Goal: Task Accomplishment & Management: Use online tool/utility

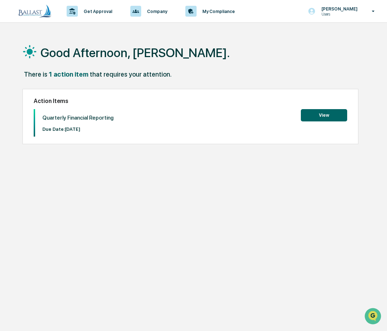
click at [323, 114] on button "View" at bounding box center [324, 115] width 46 height 12
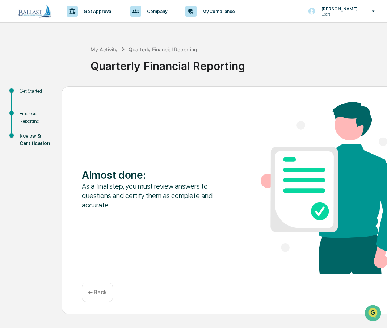
click at [29, 117] on div "Financial Reporting" at bounding box center [35, 117] width 30 height 15
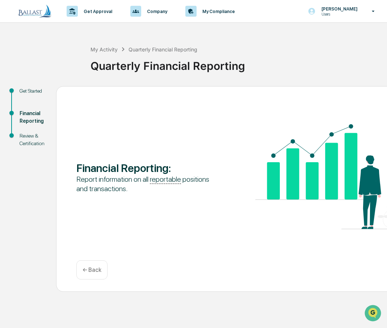
click at [35, 92] on div "Get Started" at bounding box center [32, 91] width 25 height 8
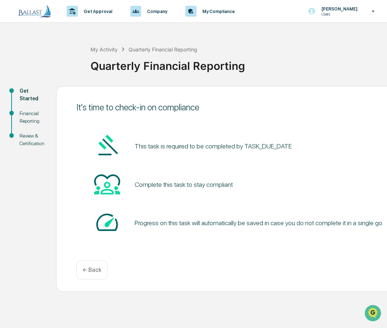
click at [32, 117] on div "Financial Reporting" at bounding box center [32, 117] width 25 height 15
click at [23, 118] on div "Financial Reporting" at bounding box center [32, 117] width 25 height 15
click at [25, 141] on div "Review & Certification" at bounding box center [32, 139] width 25 height 15
click at [328, 60] on div "Quarterly Financial Reporting" at bounding box center [236, 63] width 293 height 19
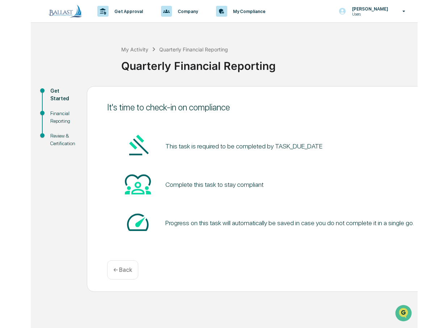
scroll to position [4, 0]
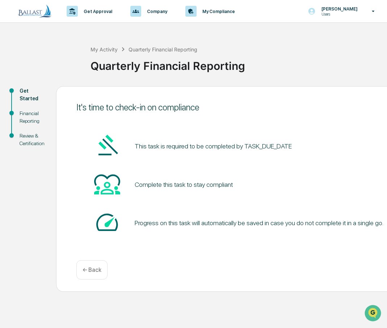
click at [34, 115] on div "Financial Reporting" at bounding box center [32, 117] width 25 height 15
click at [83, 267] on p "← Back" at bounding box center [92, 269] width 19 height 7
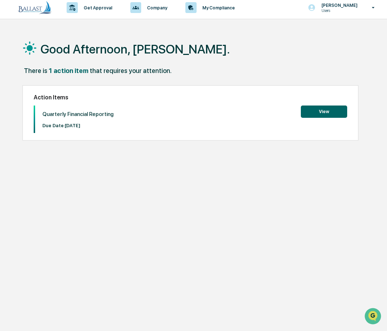
click at [329, 111] on button "View" at bounding box center [324, 112] width 46 height 12
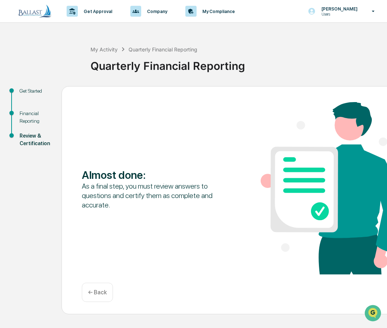
click at [98, 289] on p "← Back" at bounding box center [97, 292] width 19 height 7
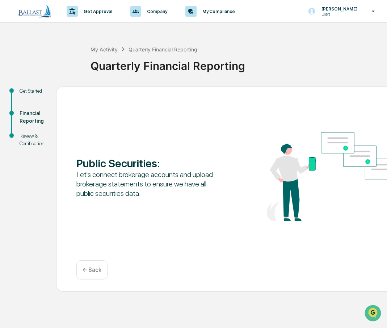
click at [89, 266] on p "← Back" at bounding box center [92, 269] width 19 height 7
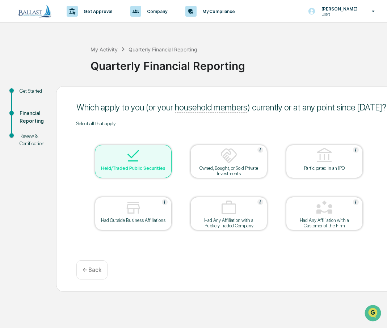
click at [131, 157] on img at bounding box center [132, 155] width 17 height 17
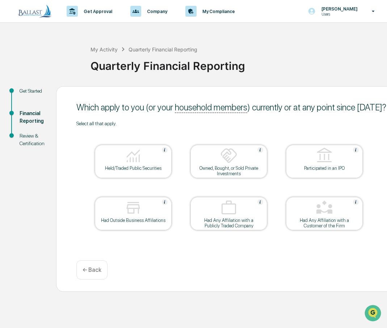
click at [265, 69] on div "Quarterly Financial Reporting" at bounding box center [236, 65] width 293 height 22
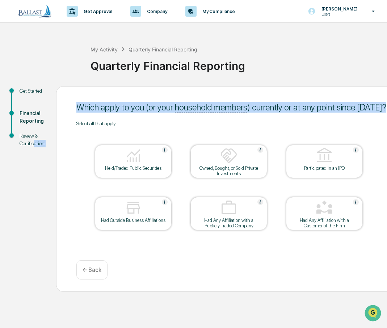
drag, startPoint x: 34, startPoint y: 138, endPoint x: 52, endPoint y: 208, distance: 72.3
click at [52, 208] on div "Get Started Financial Reporting Review & Certification Which apply to you (or y…" at bounding box center [194, 189] width 380 height 206
drag, startPoint x: 52, startPoint y: 208, endPoint x: 54, endPoint y: 175, distance: 32.6
click at [54, 175] on div "Get Started Financial Reporting Review & Certification Which apply to you (or y…" at bounding box center [194, 189] width 380 height 206
click at [125, 153] on img at bounding box center [132, 155] width 17 height 17
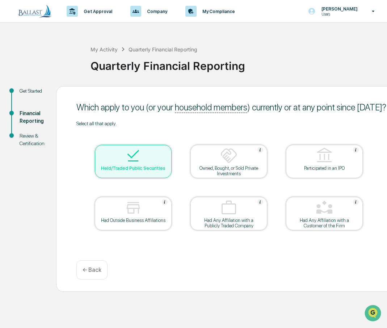
drag, startPoint x: 246, startPoint y: 259, endPoint x: 251, endPoint y: 259, distance: 4.3
click at [249, 260] on div "Continue ← Back" at bounding box center [255, 269] width 358 height 19
click at [296, 271] on div "Continue ← Back" at bounding box center [255, 269] width 358 height 19
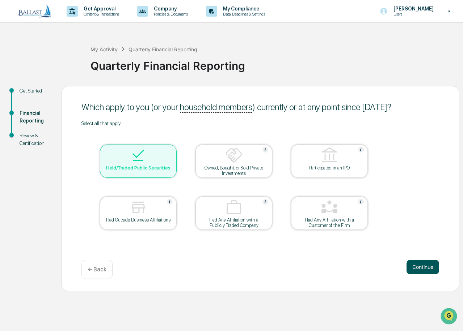
click at [386, 267] on button "Continue" at bounding box center [422, 267] width 33 height 14
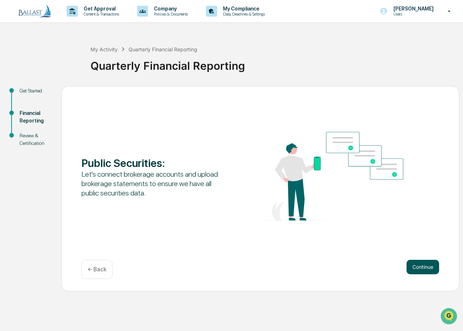
click at [386, 266] on button "Continue" at bounding box center [422, 267] width 33 height 14
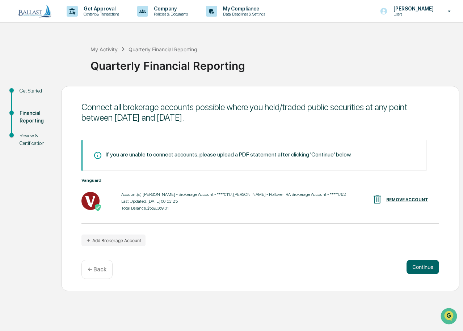
click at [168, 200] on div "Last Updated: [DATE] 00:53:25" at bounding box center [233, 201] width 225 height 5
click at [171, 204] on div "Last Updated: [DATE] 00:53:25" at bounding box center [233, 201] width 225 height 5
drag, startPoint x: 171, startPoint y: 204, endPoint x: 234, endPoint y: 263, distance: 86.3
click at [233, 263] on div "Continue ← Back" at bounding box center [260, 269] width 358 height 19
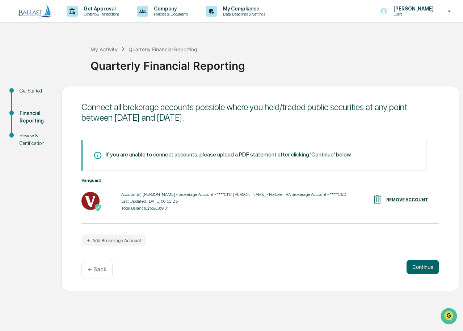
click at [330, 68] on div "Quarterly Financial Reporting" at bounding box center [274, 63] width 369 height 19
click at [354, 41] on div "My Activity Quarterly Financial Reporting Quarterly Financial Reporting" at bounding box center [274, 60] width 369 height 52
click at [104, 10] on p "Get Approval" at bounding box center [100, 9] width 45 height 6
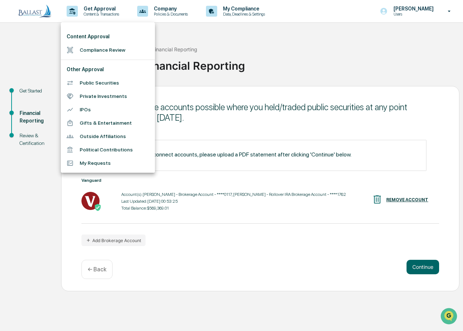
click at [89, 51] on li "Compliance Review" at bounding box center [108, 49] width 94 height 13
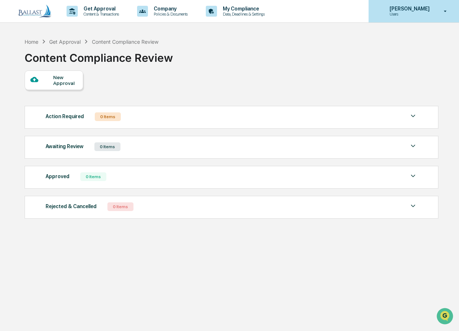
click at [386, 13] on icon at bounding box center [445, 11] width 13 height 7
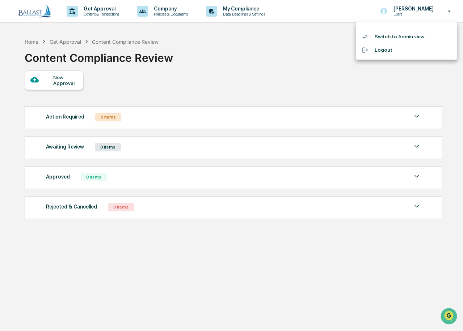
click at [386, 37] on li "Switch to Admin view..." at bounding box center [406, 36] width 101 height 13
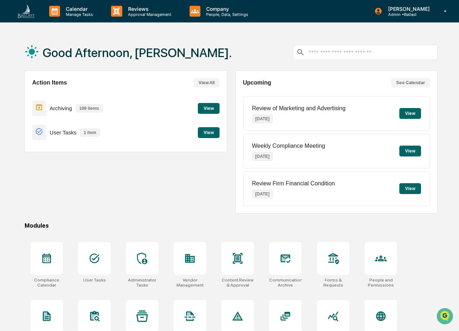
click at [127, 187] on div "Action Items View All Archiving 189 items View User Tasks 1 item View" at bounding box center [126, 142] width 203 height 143
click at [205, 133] on button "View" at bounding box center [209, 132] width 22 height 11
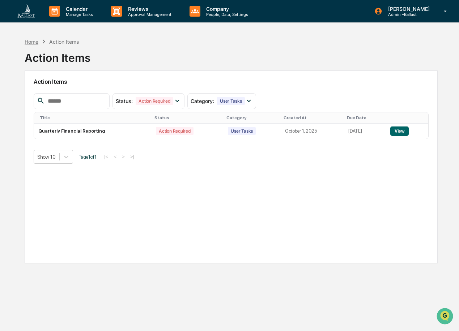
click at [33, 44] on div "Home" at bounding box center [32, 42] width 14 height 6
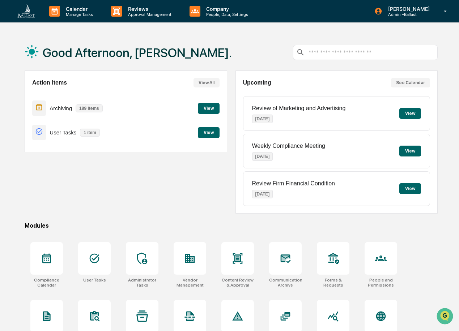
click at [213, 106] on button "View" at bounding box center [209, 108] width 22 height 11
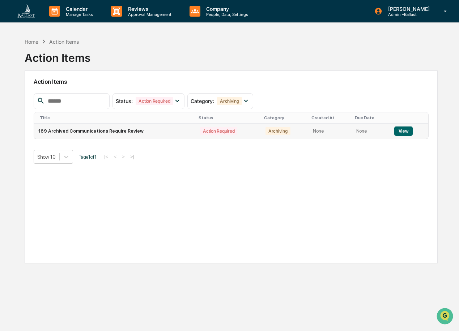
click at [386, 131] on button "View" at bounding box center [403, 131] width 18 height 9
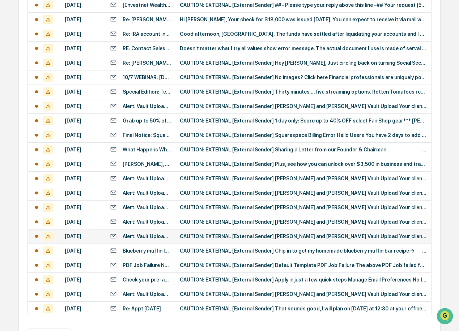
scroll to position [316, 0]
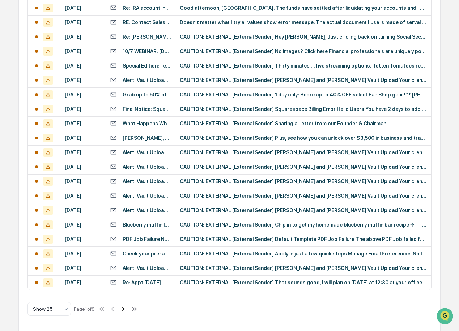
click at [125, 309] on icon at bounding box center [123, 309] width 8 height 8
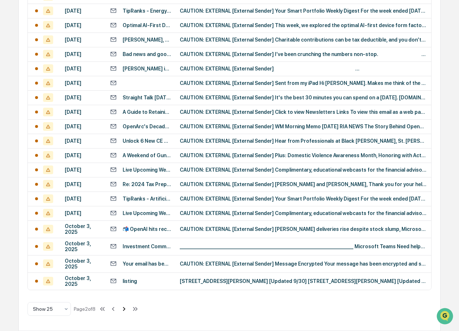
click at [124, 309] on icon at bounding box center [124, 309] width 8 height 8
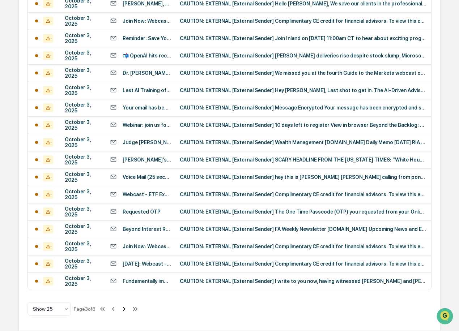
click at [127, 309] on icon at bounding box center [124, 309] width 8 height 8
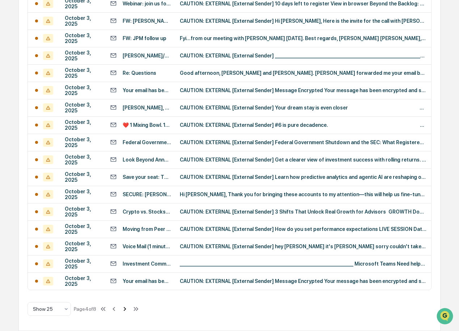
click at [127, 309] on icon at bounding box center [125, 309] width 8 height 8
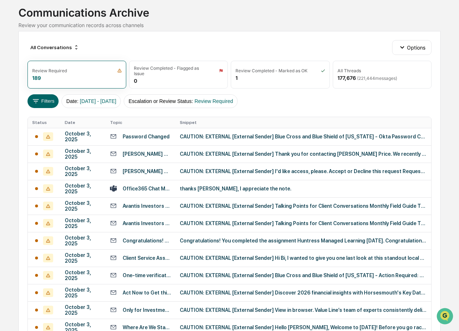
scroll to position [0, 0]
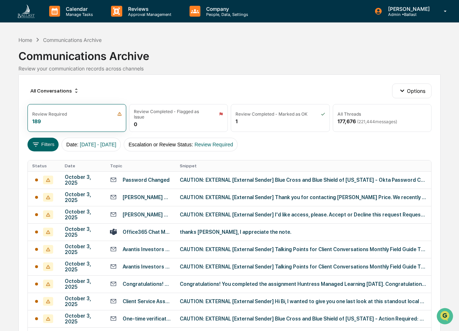
click at [297, 48] on div "Communications Archive" at bounding box center [229, 53] width 422 height 19
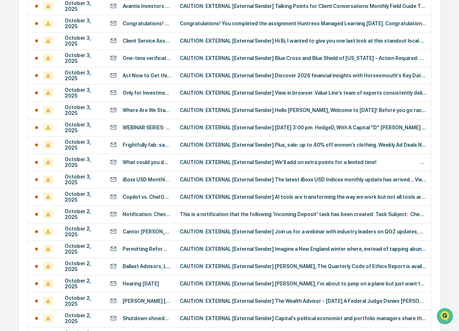
scroll to position [316, 0]
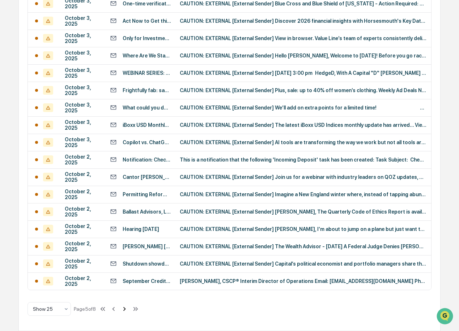
click at [126, 308] on icon at bounding box center [124, 309] width 3 height 4
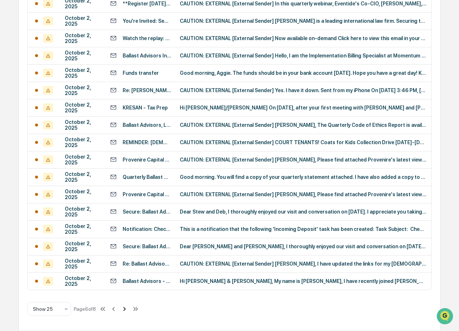
click at [126, 310] on icon at bounding box center [124, 309] width 3 height 4
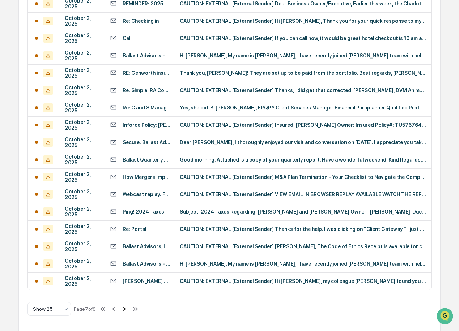
click at [126, 310] on icon at bounding box center [124, 309] width 3 height 4
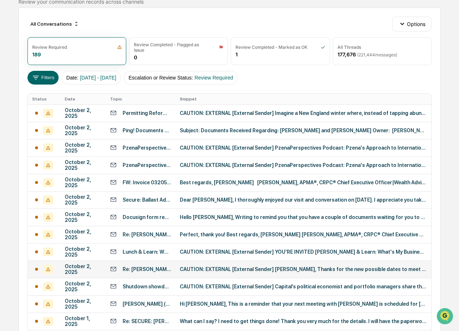
scroll to position [122, 0]
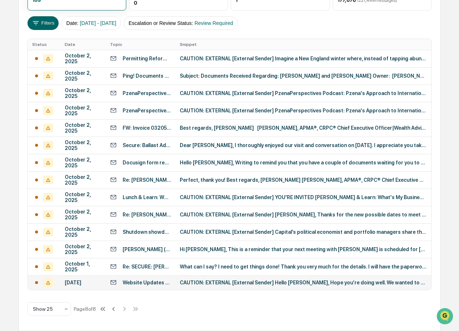
click at [153, 283] on div "Website Updates and Newsletter Content" at bounding box center [147, 283] width 48 height 6
